Goal: Task Accomplishment & Management: Use online tool/utility

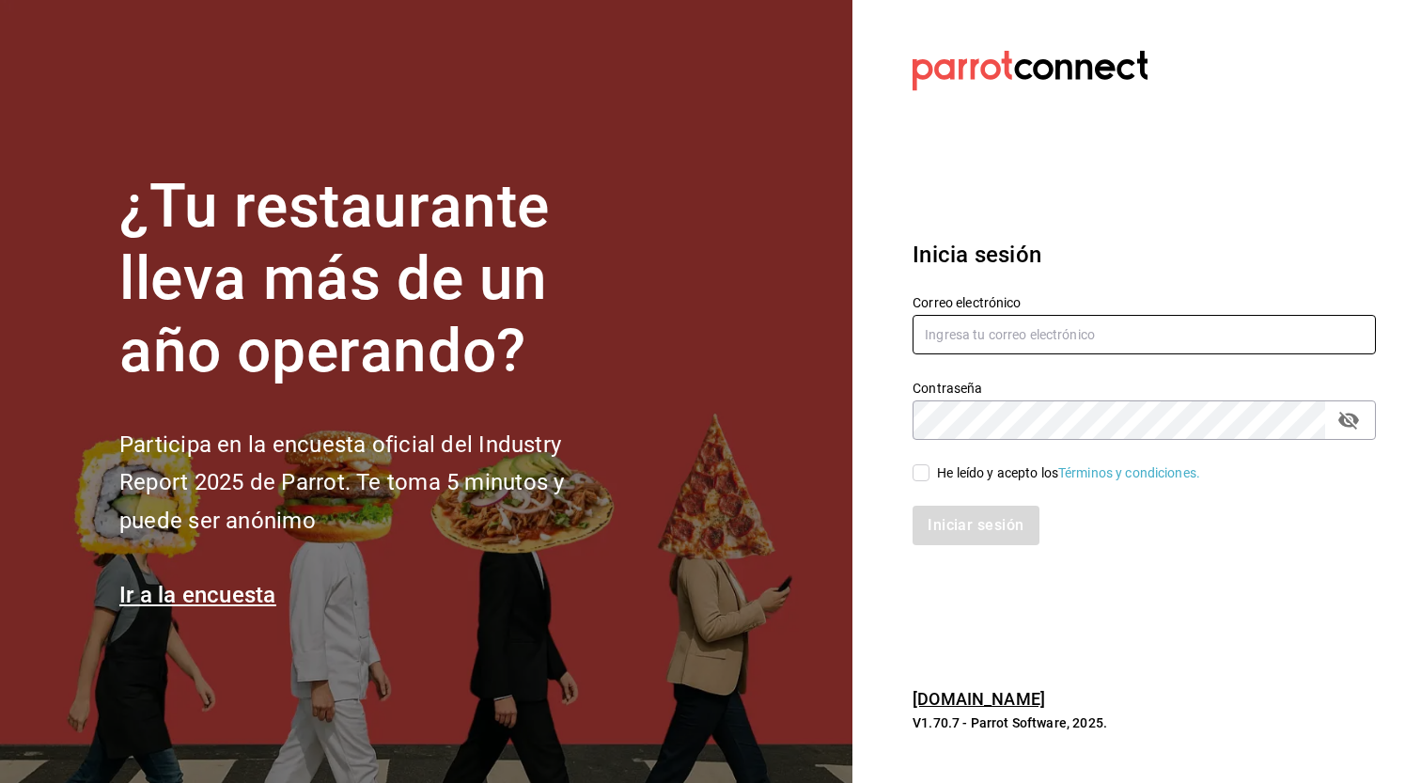
type input "[EMAIL_ADDRESS][DOMAIN_NAME]"
click at [922, 473] on input "He leído y acepto los Términos y condiciones." at bounding box center [921, 472] width 17 height 17
checkbox input "true"
click at [945, 519] on button "Iniciar sesión" at bounding box center [977, 525] width 128 height 39
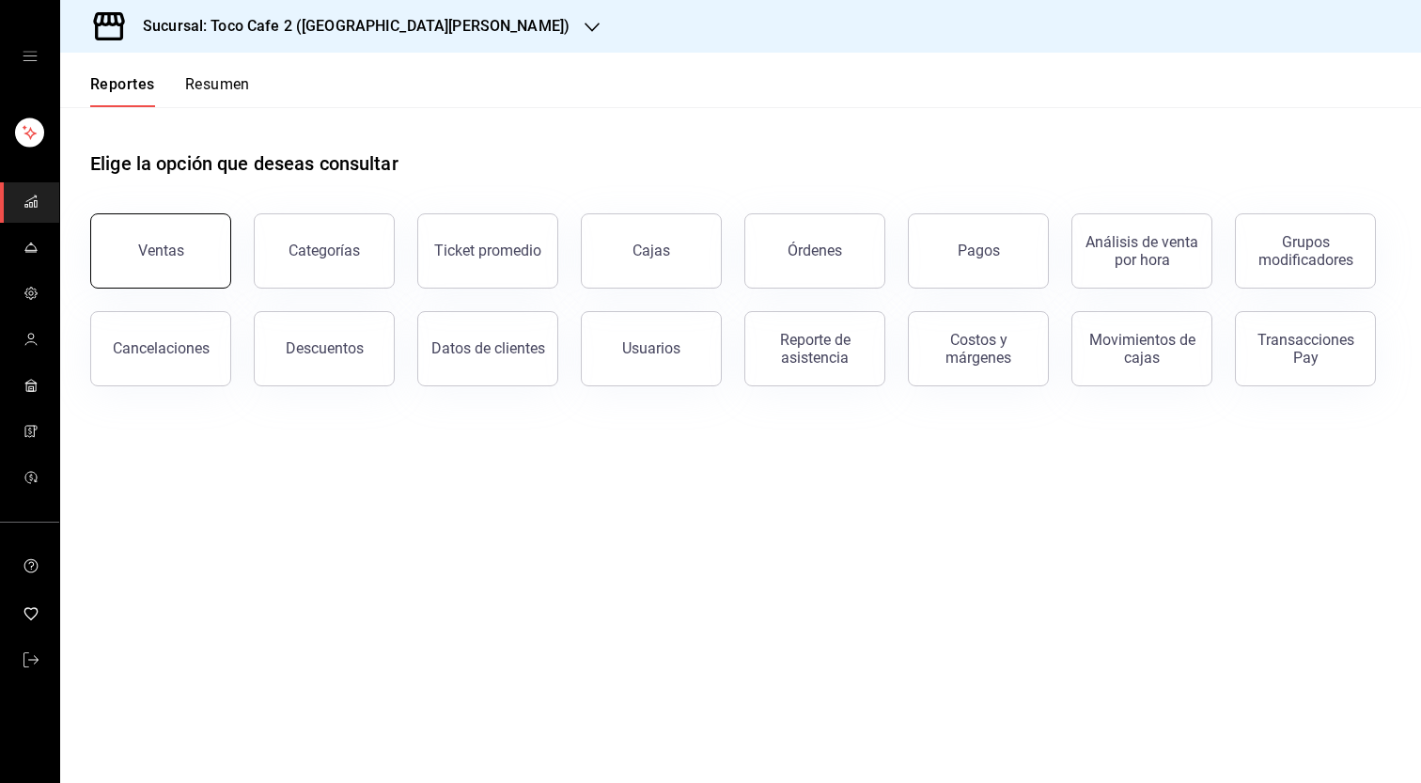
click at [160, 254] on div "Ventas" at bounding box center [161, 251] width 46 height 18
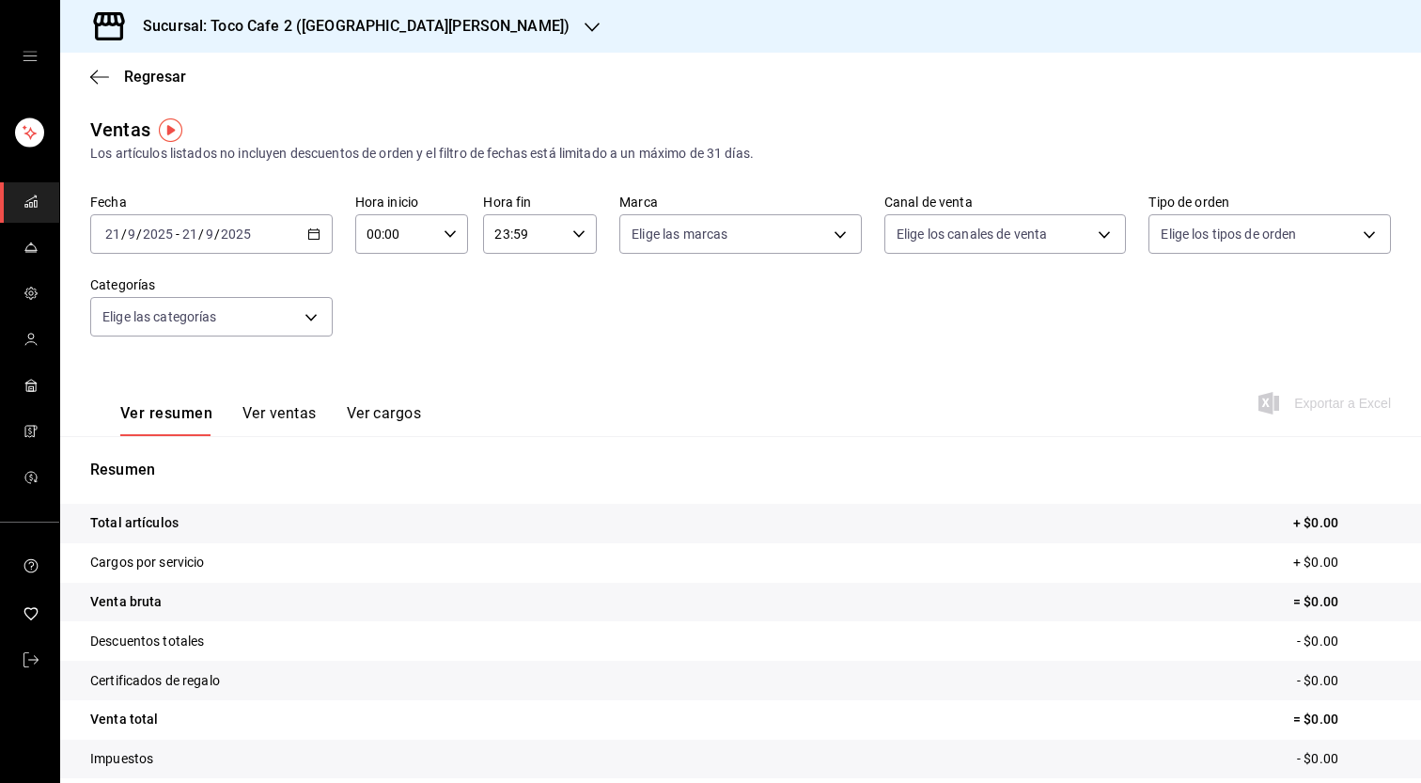
click at [313, 230] on \(Stroke\) "button" at bounding box center [313, 234] width 11 height 10
click at [245, 321] on li "Ayer" at bounding box center [179, 333] width 176 height 42
click at [585, 25] on icon "button" at bounding box center [592, 27] width 15 height 15
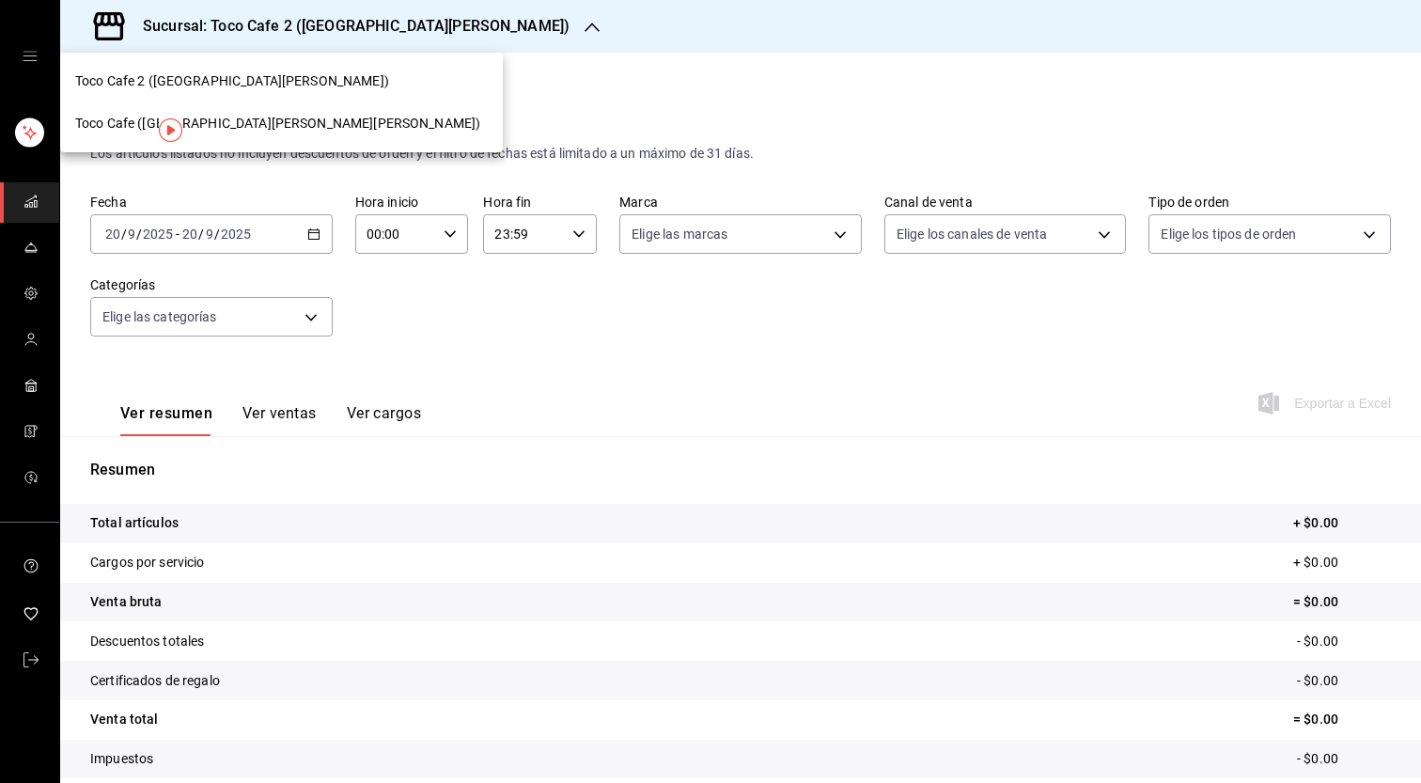
click at [272, 115] on span "Toco Cafe (Santa Maria la Ribera)" at bounding box center [277, 124] width 405 height 20
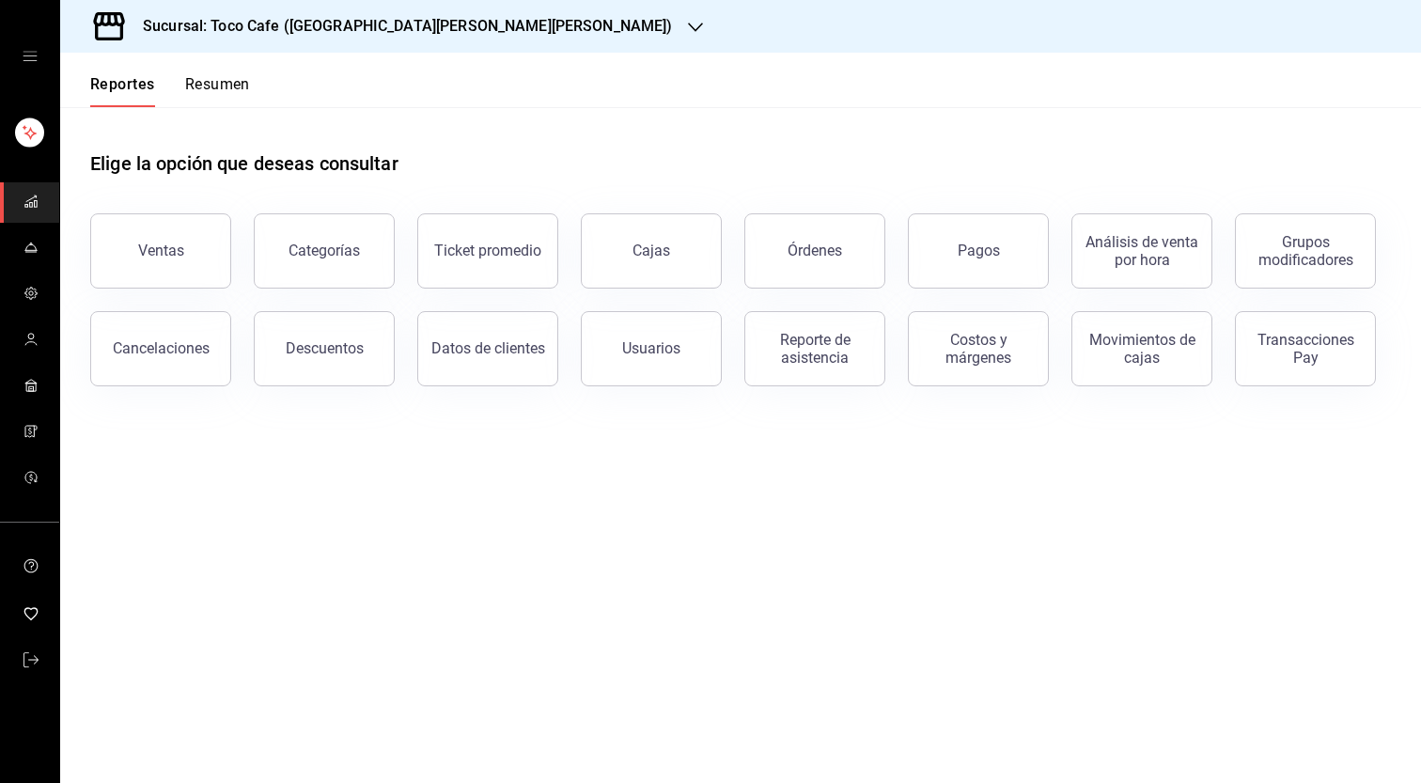
click at [688, 28] on icon "button" at bounding box center [695, 27] width 15 height 15
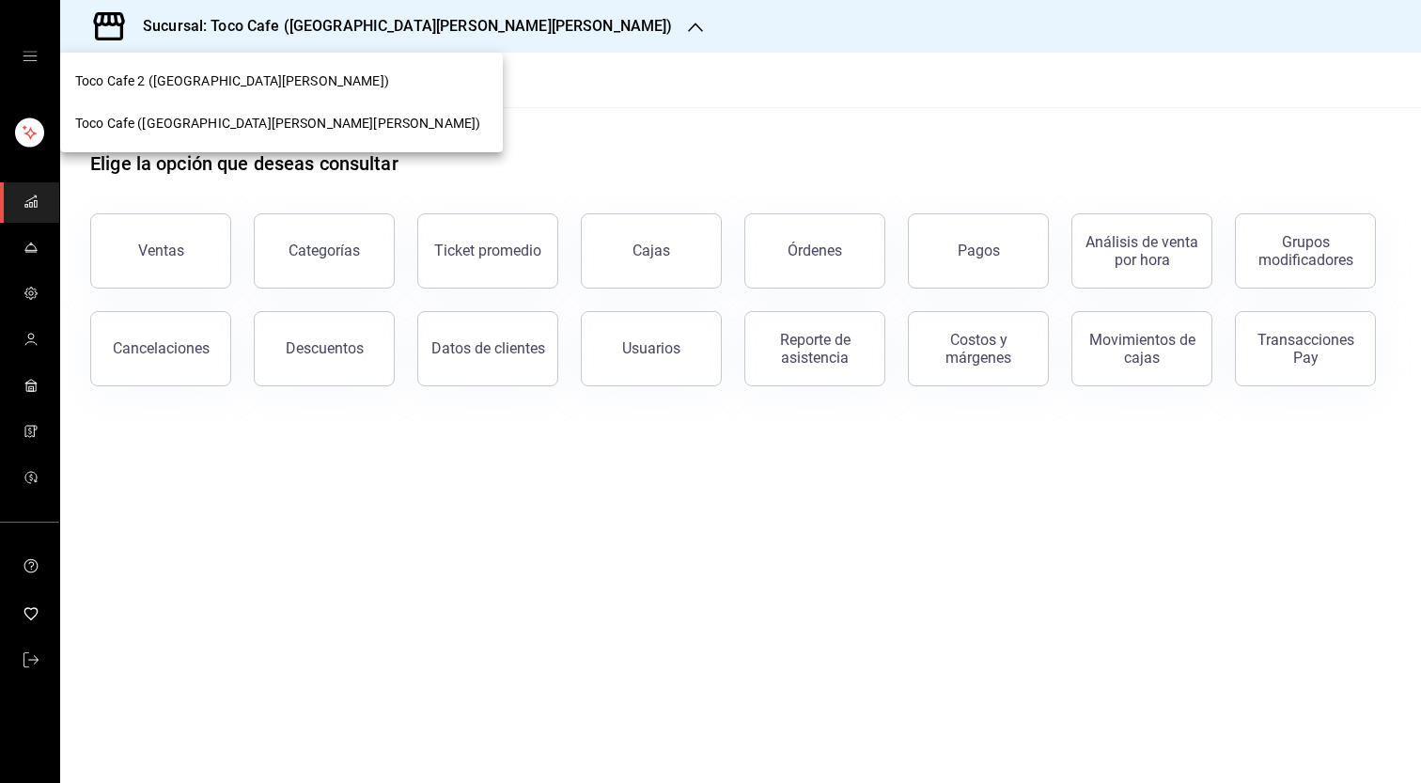
click at [292, 111] on div "Toco Cafe (Santa Maria la Ribera)" at bounding box center [281, 123] width 443 height 42
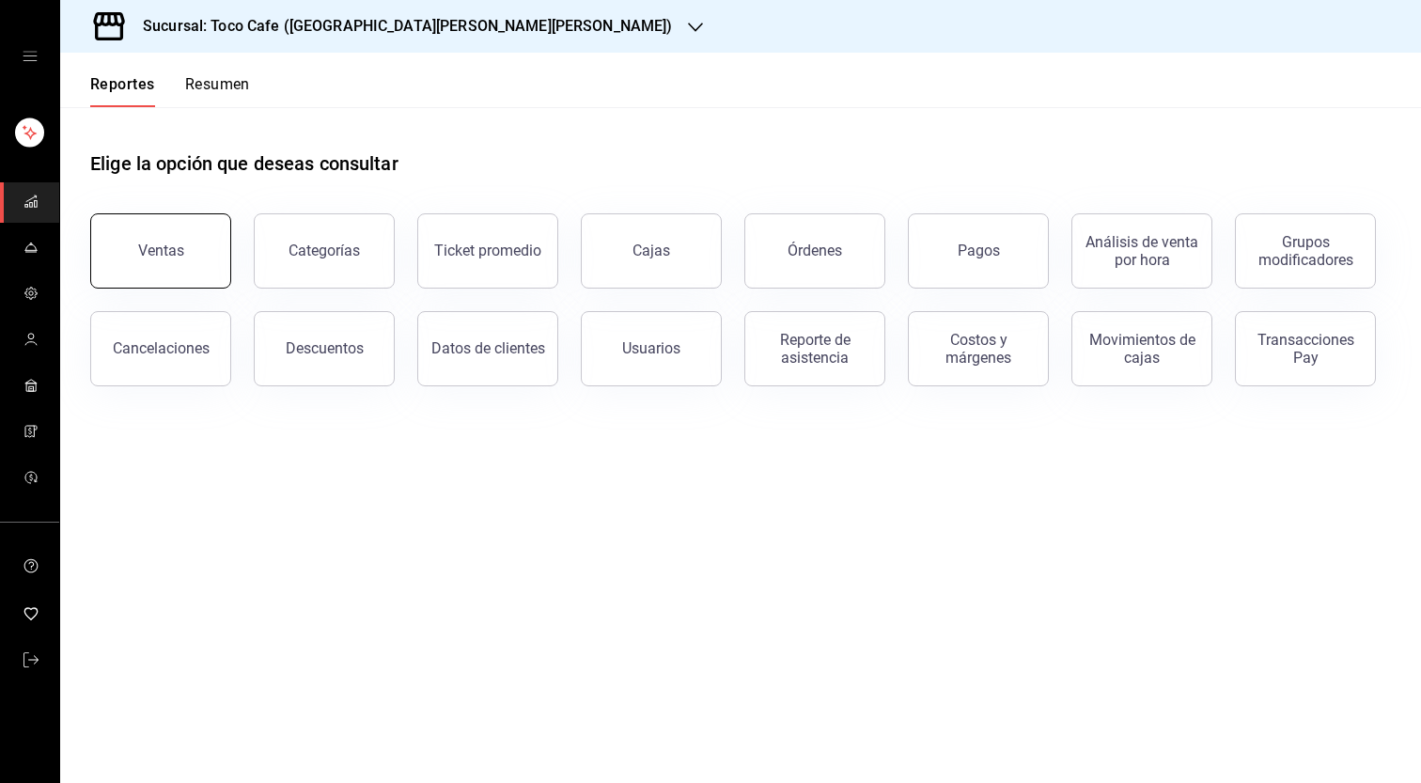
click at [171, 245] on div "Ventas" at bounding box center [161, 251] width 46 height 18
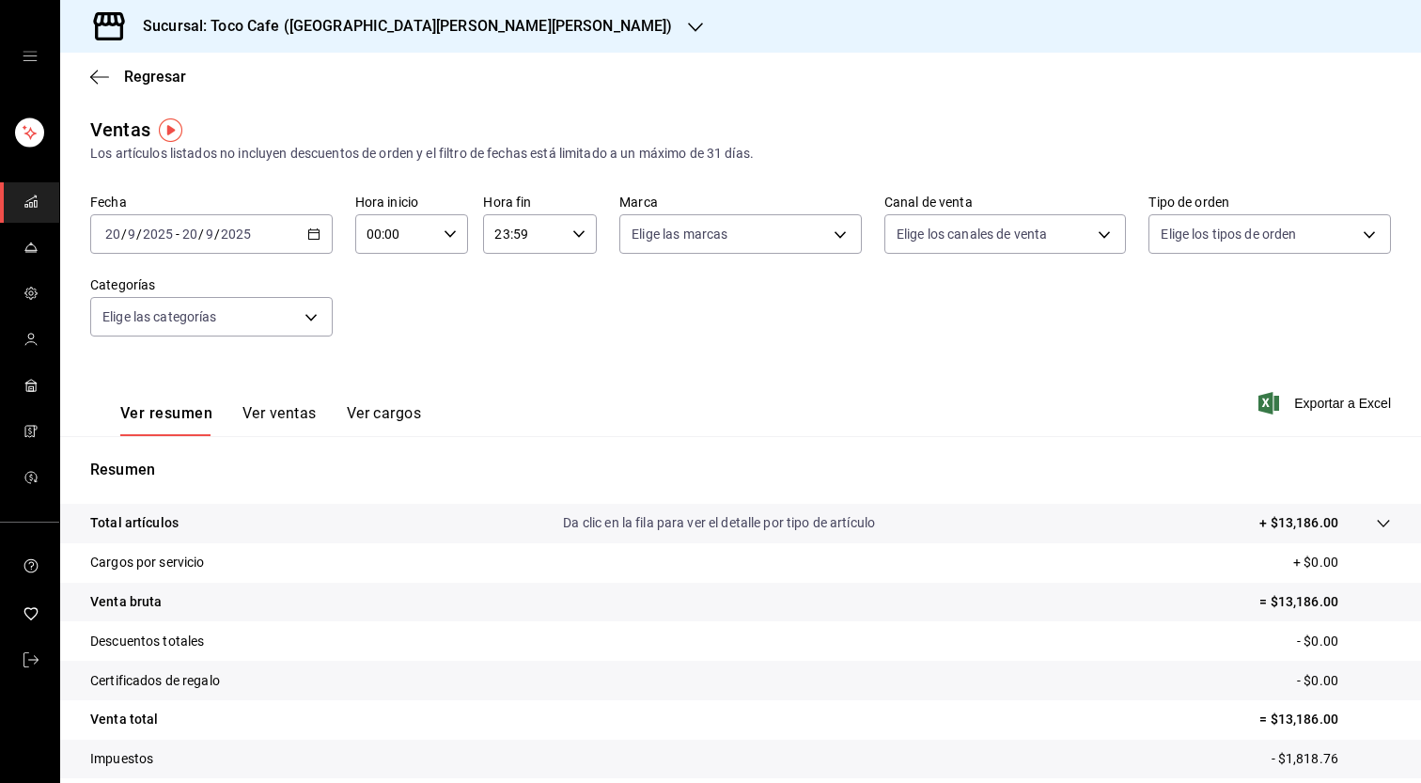
click at [313, 235] on icon "button" at bounding box center [313, 233] width 13 height 13
click at [118, 236] on input "20" at bounding box center [112, 234] width 17 height 15
click at [116, 232] on input "20" at bounding box center [112, 234] width 17 height 15
click at [312, 236] on icon "button" at bounding box center [313, 233] width 13 height 13
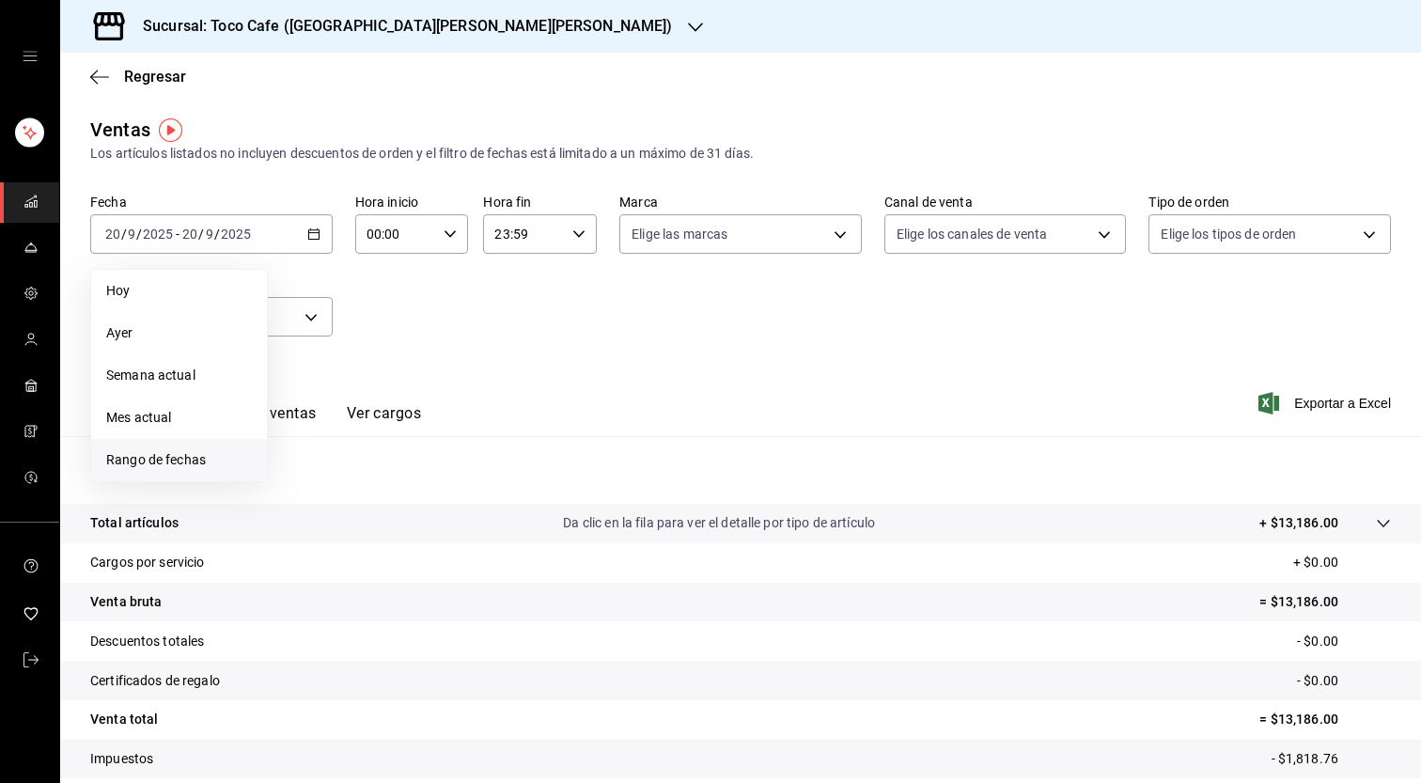
click at [175, 461] on span "Rango de fechas" at bounding box center [179, 460] width 146 height 20
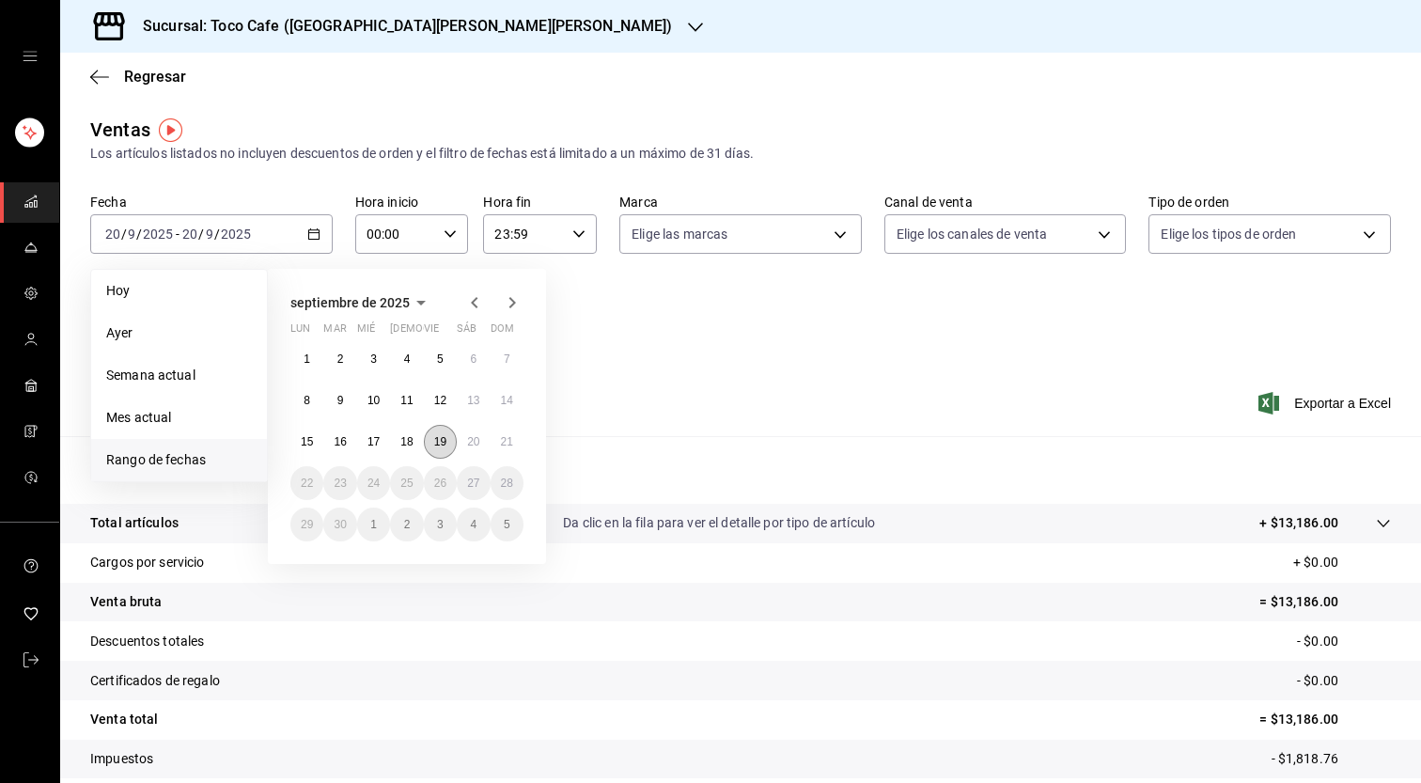
click at [434, 452] on button "19" at bounding box center [440, 442] width 33 height 34
click at [436, 446] on abbr "19" at bounding box center [440, 441] width 12 height 13
